Goal: Task Accomplishment & Management: Complete application form

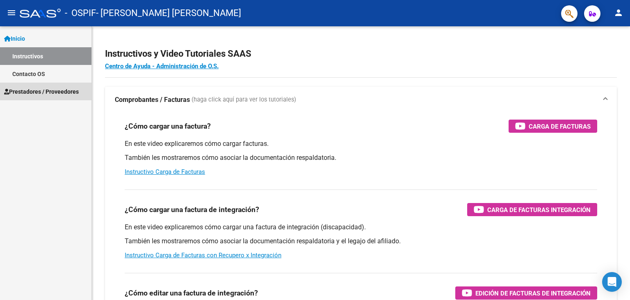
click at [71, 90] on span "Prestadores / Proveedores" at bounding box center [41, 91] width 75 height 9
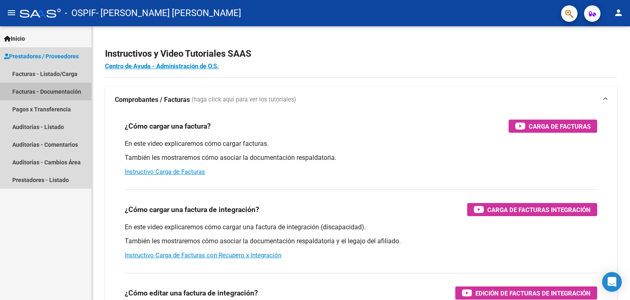
click at [66, 89] on link "Facturas - Documentación" at bounding box center [46, 91] width 92 height 18
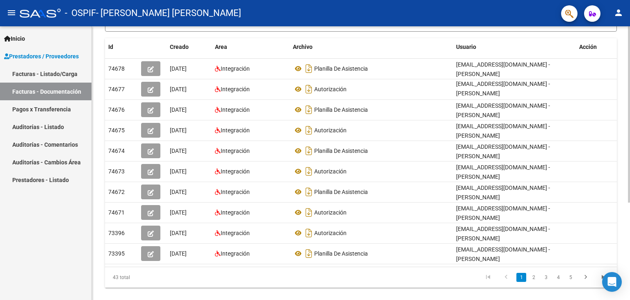
scroll to position [139, 0]
click at [630, 268] on div at bounding box center [629, 203] width 2 height 176
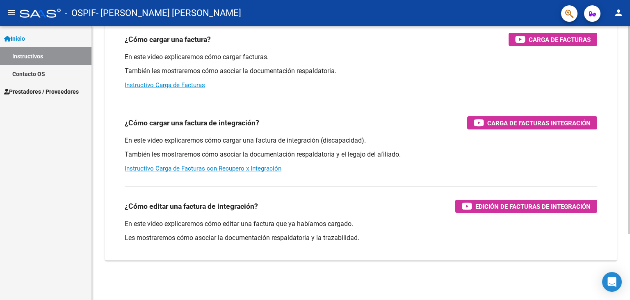
scroll to position [87, 0]
click at [46, 94] on span "Prestadores / Proveedores" at bounding box center [41, 91] width 75 height 9
click at [59, 92] on span "Prestadores / Proveedores" at bounding box center [41, 91] width 75 height 9
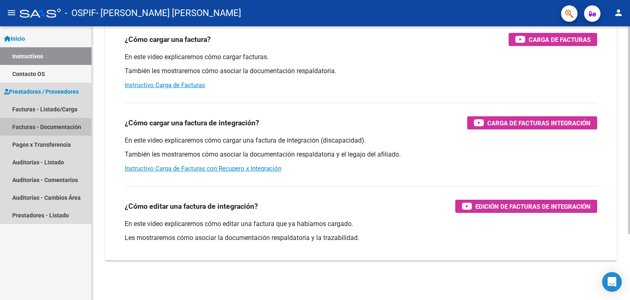
click at [61, 131] on link "Facturas - Documentación" at bounding box center [46, 127] width 92 height 18
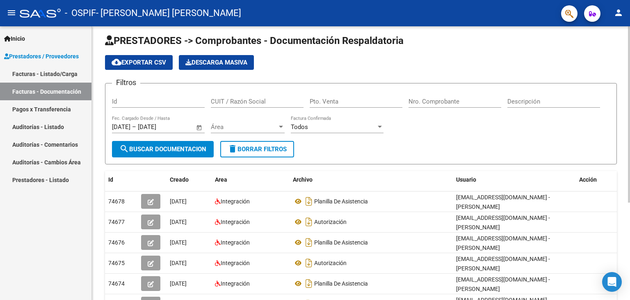
scroll to position [3, 0]
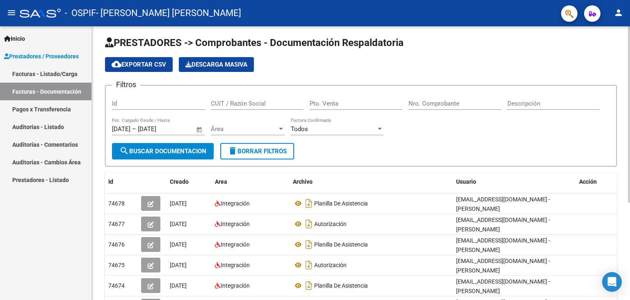
click at [630, 155] on div at bounding box center [629, 116] width 2 height 176
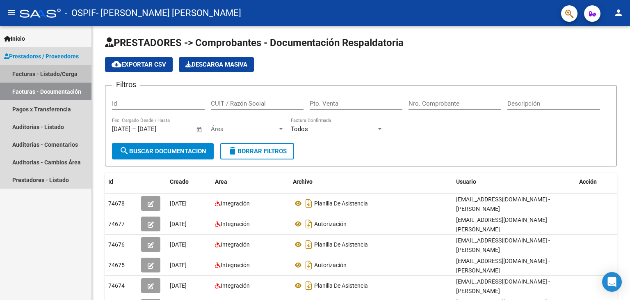
click at [67, 71] on link "Facturas - Listado/Carga" at bounding box center [46, 74] width 92 height 18
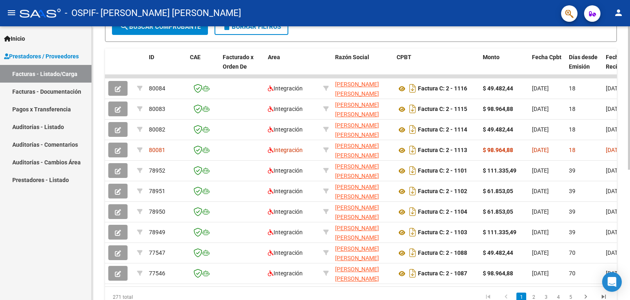
scroll to position [221, 0]
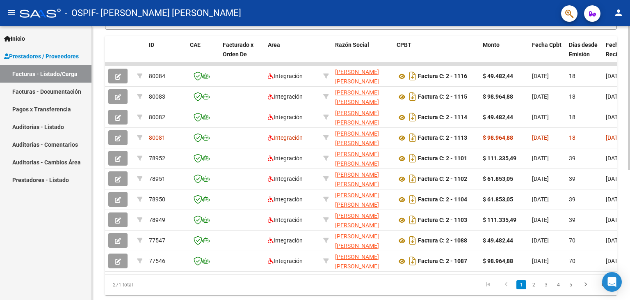
click at [627, 268] on div "Video tutorial PRESTADORES -> Listado de CPBTs Emitidos por Prestadores / Prove…" at bounding box center [362, 63] width 540 height 516
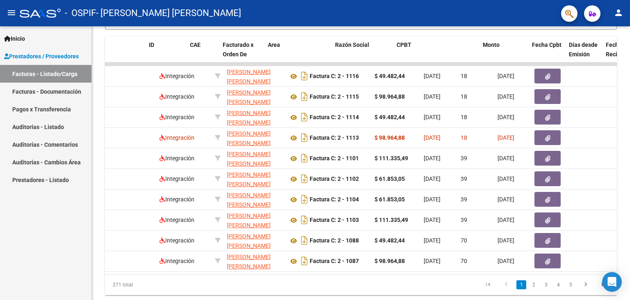
scroll to position [0, 0]
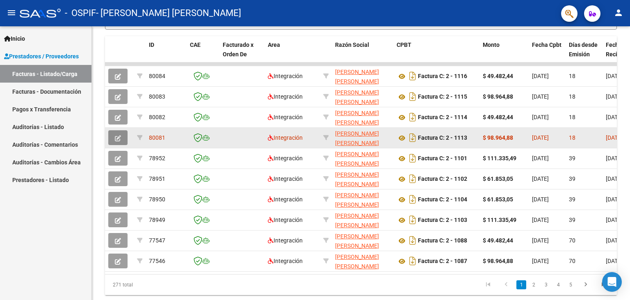
click at [123, 136] on button "button" at bounding box center [117, 137] width 19 height 15
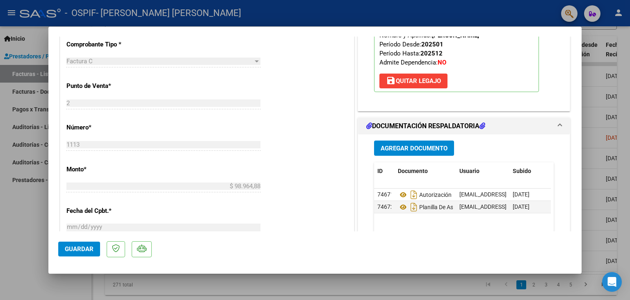
scroll to position [297, 0]
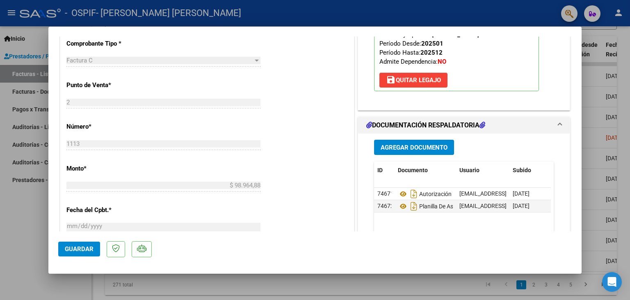
click at [429, 148] on span "Agregar Documento" at bounding box center [414, 147] width 67 height 7
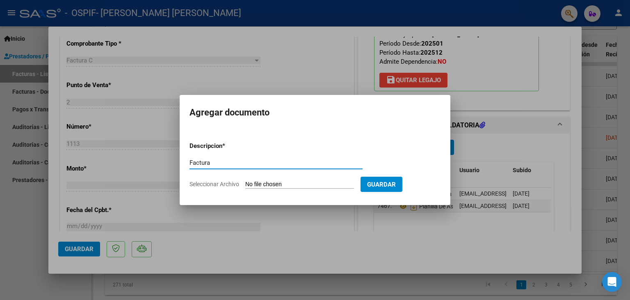
type input "Factura"
click at [517, 153] on div at bounding box center [315, 150] width 630 height 300
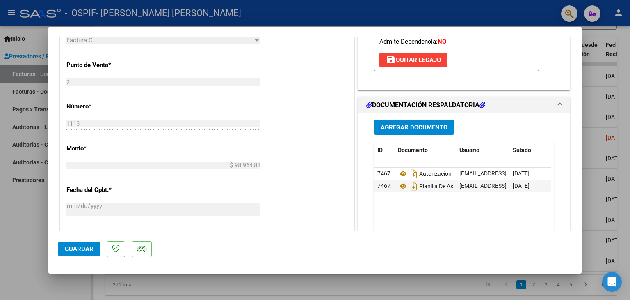
scroll to position [328, 0]
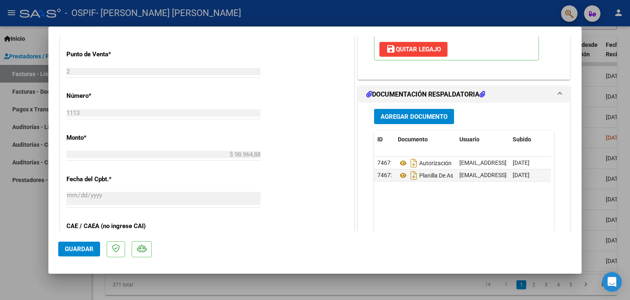
click at [424, 115] on span "Agregar Documento" at bounding box center [414, 116] width 67 height 7
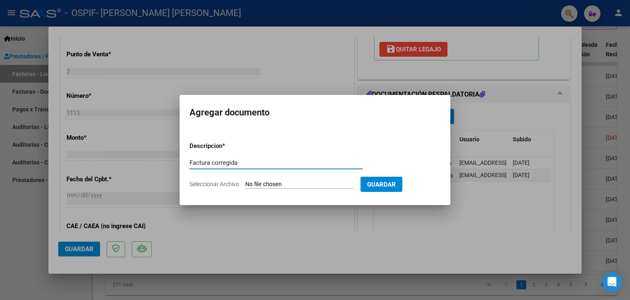
type input "Factura corregida"
click at [274, 182] on input "Seleccionar Archivo" at bounding box center [299, 185] width 109 height 8
type input "C:\fakepath\WhatsApp Image [DATE] 12.07.16 PM.jpeg"
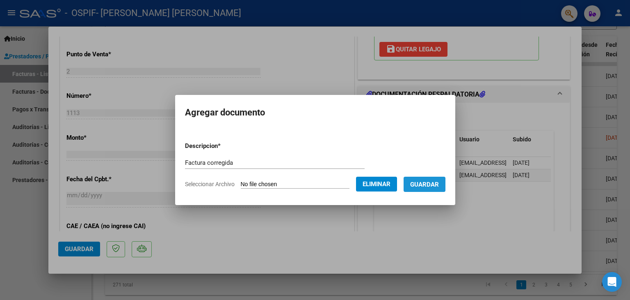
click at [432, 177] on button "Guardar" at bounding box center [425, 183] width 42 height 15
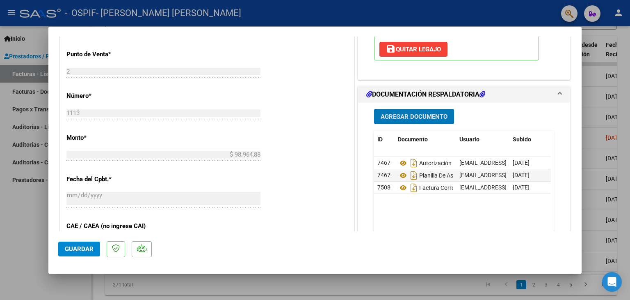
click at [77, 248] on span "Guardar" at bounding box center [79, 248] width 29 height 7
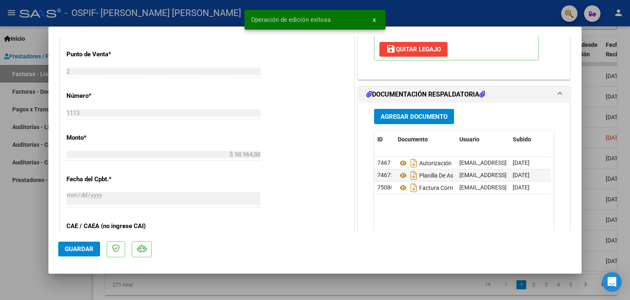
click at [18, 228] on div at bounding box center [315, 150] width 630 height 300
type input "$ 0,00"
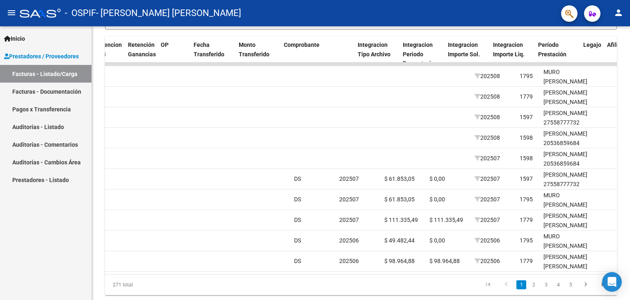
scroll to position [0, 620]
